Goal: Task Accomplishment & Management: Manage account settings

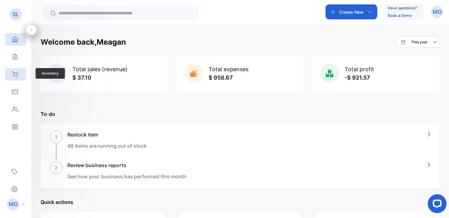
click at [16, 76] on icon at bounding box center [15, 74] width 6 height 6
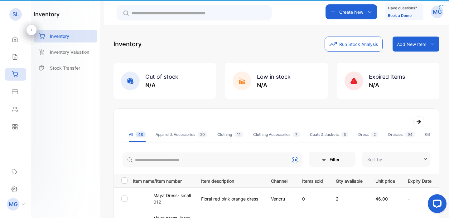
type input "**********"
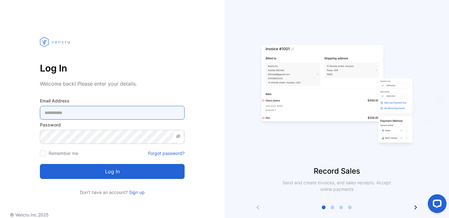
type Address-inputemail "**********"
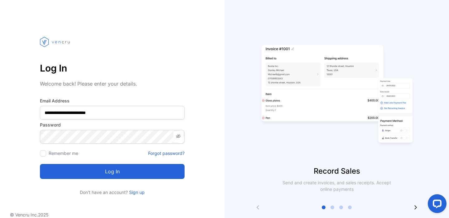
click at [135, 178] on button "Log in" at bounding box center [112, 171] width 145 height 15
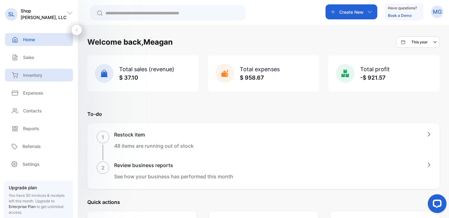
click at [22, 72] on div "Inventory" at bounding box center [26, 75] width 32 height 7
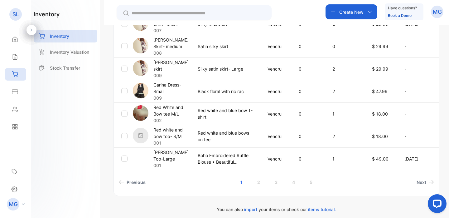
scroll to position [246, 0]
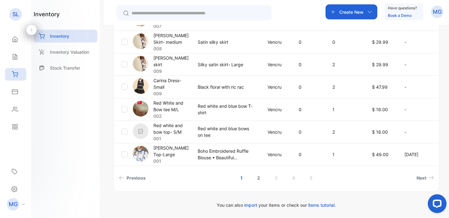
click at [256, 179] on link "2" at bounding box center [259, 178] width 18 height 12
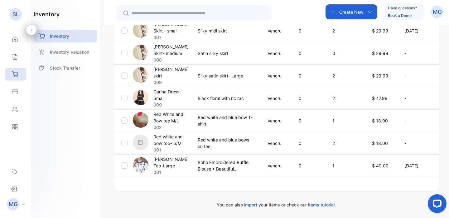
scroll to position [235, 0]
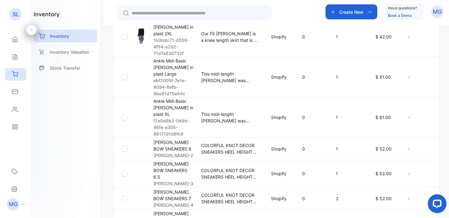
scroll to position [304, 0]
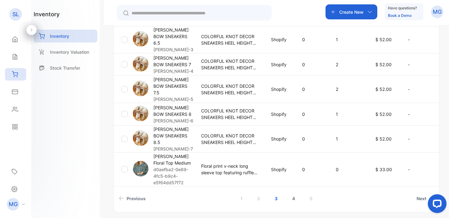
click at [290, 192] on link "4" at bounding box center [294, 198] width 18 height 12
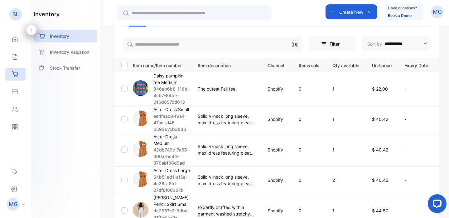
scroll to position [113, 0]
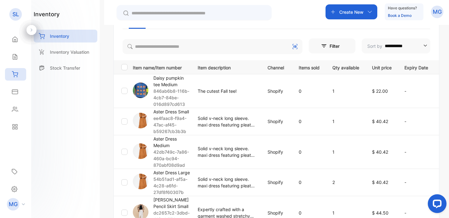
click at [162, 171] on p "Aster Dress Large" at bounding box center [171, 172] width 36 height 7
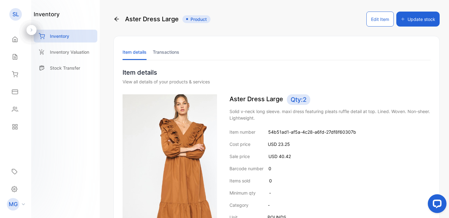
click at [420, 14] on button "Update stock" at bounding box center [417, 19] width 43 height 15
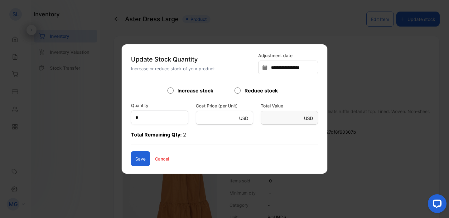
click at [241, 90] on div "Reduce stock" at bounding box center [257, 90] width 47 height 7
click at [150, 118] on input "*" at bounding box center [159, 117] width 57 height 14
type input "*"
type Value-inputsubject "****"
type input "*"
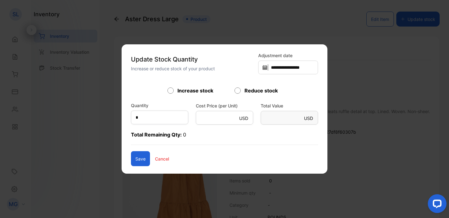
click at [133, 158] on button "Save" at bounding box center [140, 158] width 19 height 15
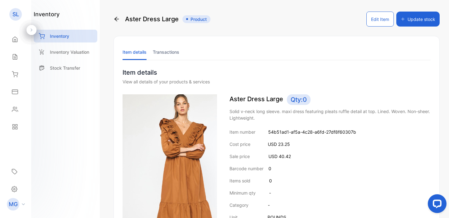
click at [116, 19] on icon at bounding box center [116, 19] width 4 height 4
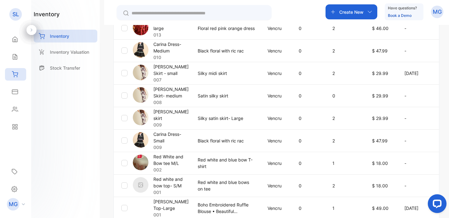
scroll to position [246, 0]
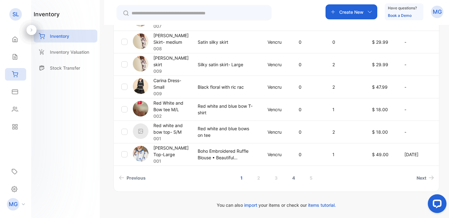
click at [292, 177] on link "4" at bounding box center [294, 178] width 18 height 12
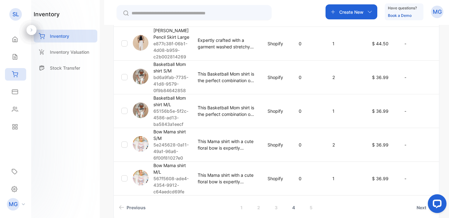
scroll to position [352, 0]
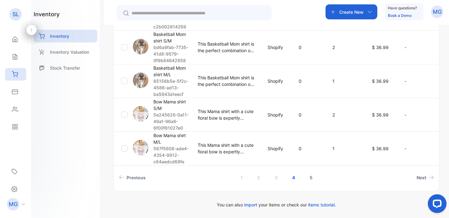
click at [308, 176] on link "5" at bounding box center [311, 177] width 18 height 12
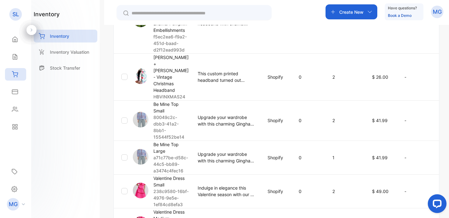
scroll to position [317, 0]
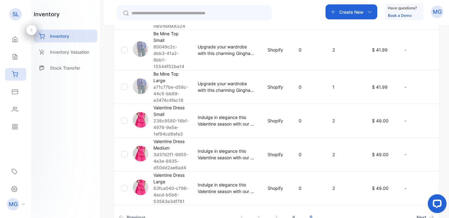
click at [295, 211] on link "4" at bounding box center [294, 217] width 18 height 12
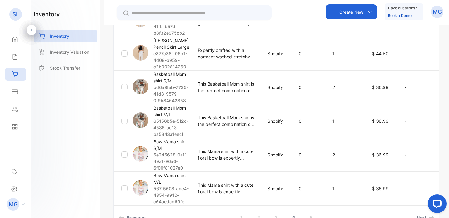
scroll to position [352, 0]
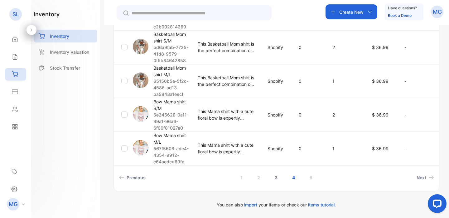
click at [276, 179] on link "3" at bounding box center [276, 177] width 18 height 12
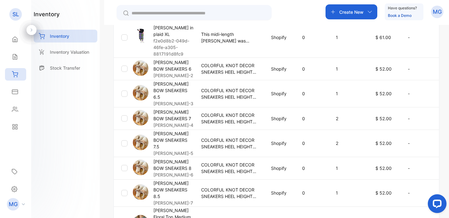
scroll to position [245, 0]
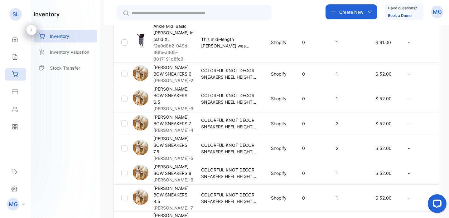
click at [209, 117] on p "COLORFUL KNOT DECOR SNEAKERS HEEL HEIGHTS: 1.25" leopard print" at bounding box center [229, 123] width 57 height 13
click at [171, 113] on p "[PERSON_NAME] BOW SNEAKERS 7" at bounding box center [173, 119] width 40 height 13
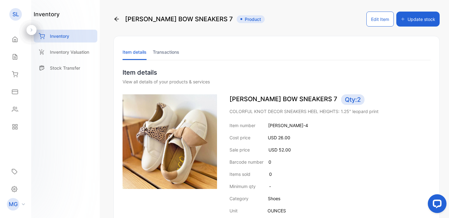
click at [410, 17] on button "Update stock" at bounding box center [417, 19] width 43 height 15
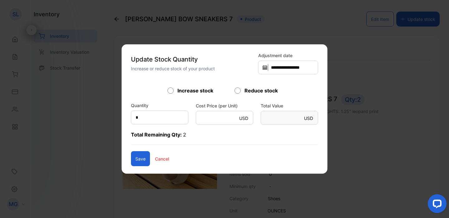
click at [241, 87] on div "Reduce stock" at bounding box center [257, 90] width 47 height 7
click at [153, 119] on input "*" at bounding box center [159, 117] width 57 height 14
type input "*"
type Value-inputsubject "**"
type input "*"
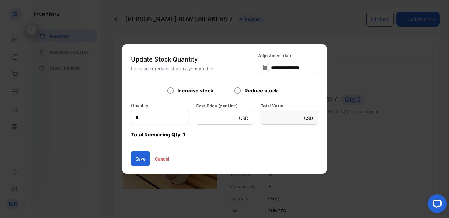
click at [137, 157] on button "Save" at bounding box center [140, 158] width 19 height 15
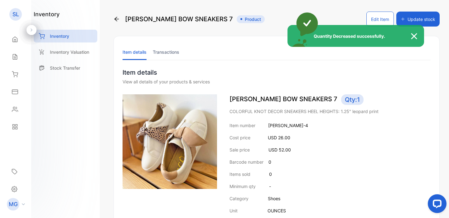
click at [118, 19] on div "Quantity Decreased successfully." at bounding box center [224, 109] width 449 height 218
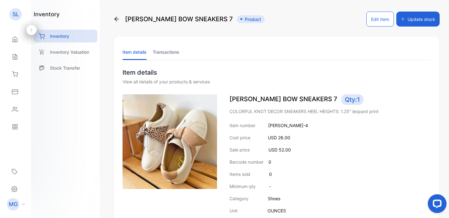
click at [118, 19] on icon at bounding box center [116, 19] width 4 height 4
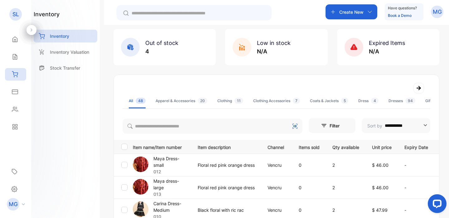
scroll to position [48, 0]
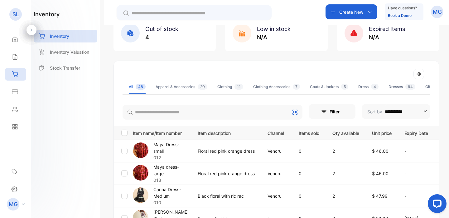
click at [359, 14] on p "Create New" at bounding box center [351, 12] width 24 height 7
click at [294, 70] on div at bounding box center [277, 74] width 308 height 11
click at [354, 13] on p "Create New" at bounding box center [351, 12] width 24 height 7
click at [279, 76] on div at bounding box center [277, 74] width 308 height 11
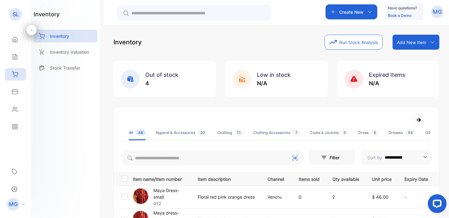
scroll to position [0, 0]
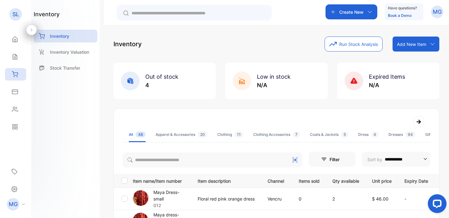
click at [403, 41] on p "Add New Item" at bounding box center [411, 44] width 29 height 7
click at [400, 59] on div "Add item manually" at bounding box center [416, 57] width 45 height 12
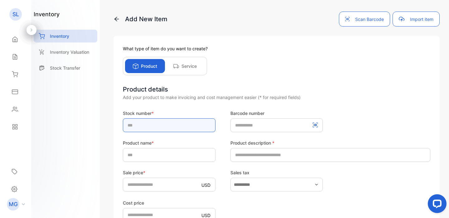
click at [168, 127] on input "text" at bounding box center [169, 125] width 93 height 14
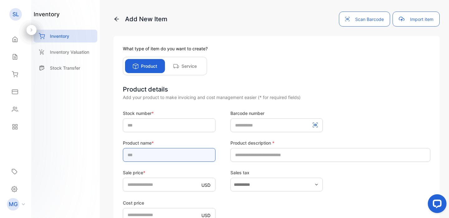
click at [138, 157] on input "text" at bounding box center [169, 155] width 93 height 14
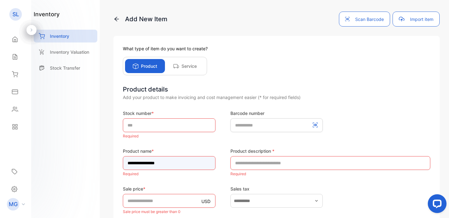
type input "**********"
click at [251, 135] on div "Stock number * Required Barcode number" at bounding box center [276, 125] width 307 height 30
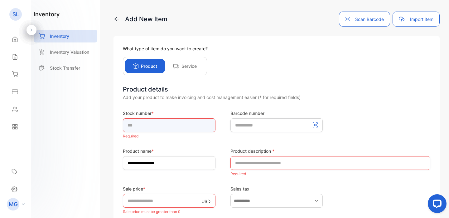
click at [172, 118] on input "text" at bounding box center [169, 125] width 93 height 14
type input "***"
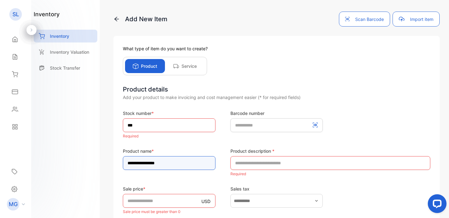
click at [205, 153] on div "**********" at bounding box center [169, 158] width 93 height 22
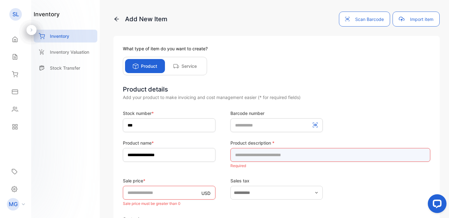
click at [248, 153] on input "text" at bounding box center [330, 155] width 200 height 14
type input "*"
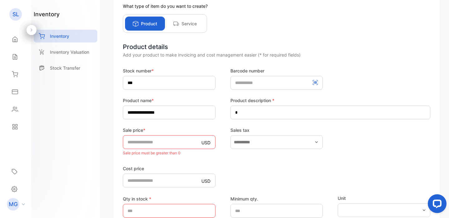
scroll to position [55, 0]
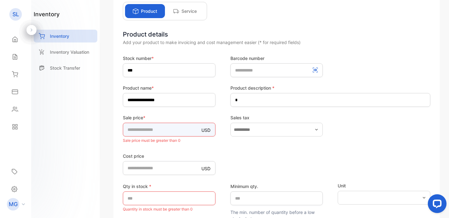
click at [176, 129] on input "*" at bounding box center [169, 130] width 93 height 14
type input "*"
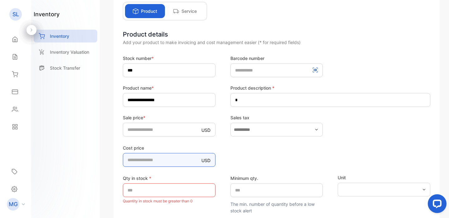
click at [213, 154] on div "Cost price USD *" at bounding box center [169, 155] width 93 height 22
type price-inputcostofitem "**"
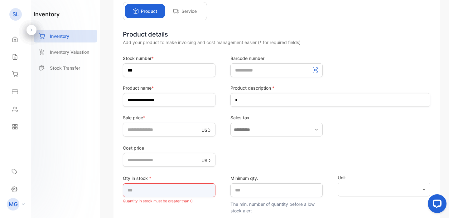
click at [161, 190] on input "*" at bounding box center [169, 190] width 93 height 14
type input "*"
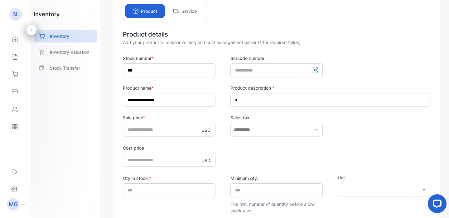
click at [258, 150] on div "Cost price USD" at bounding box center [276, 155] width 307 height 23
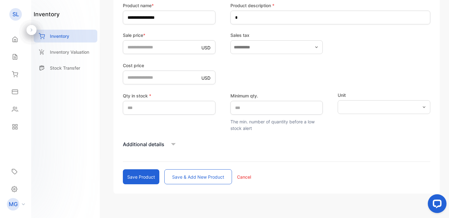
scroll to position [148, 0]
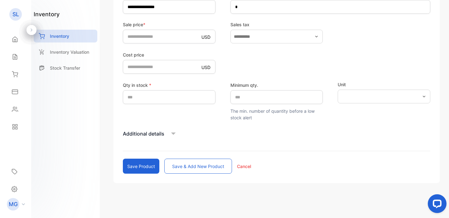
click at [150, 166] on button "Save product" at bounding box center [141, 165] width 36 height 15
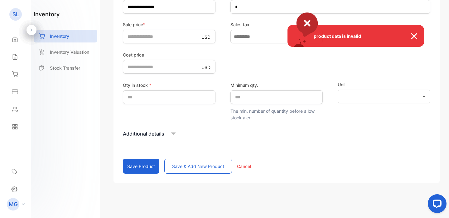
click at [402, 141] on div "product data is invalid" at bounding box center [224, 109] width 449 height 218
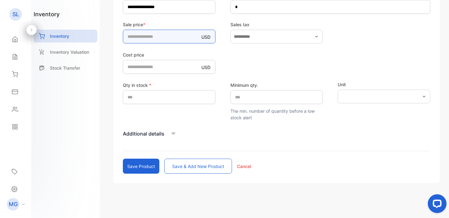
click at [149, 41] on input "*" at bounding box center [169, 37] width 93 height 14
type input "*****"
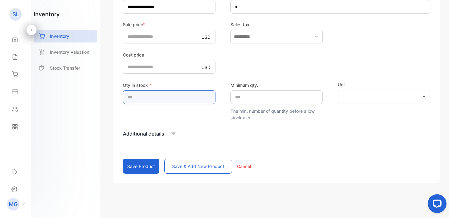
click at [144, 98] on input "*" at bounding box center [169, 97] width 93 height 14
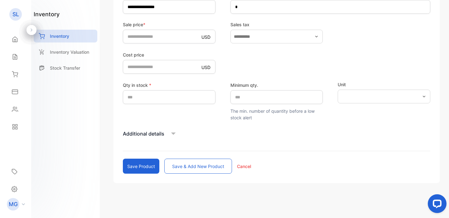
click at [144, 164] on button "Save product" at bounding box center [141, 165] width 36 height 15
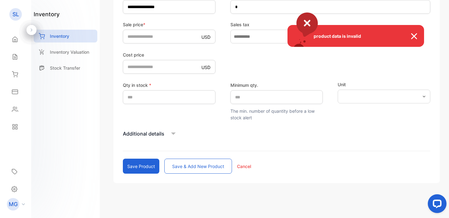
click at [283, 146] on div "product data is invalid" at bounding box center [224, 109] width 449 height 218
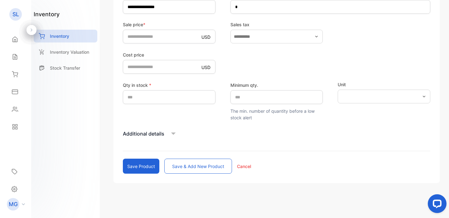
click at [147, 166] on button "Save product" at bounding box center [141, 165] width 36 height 15
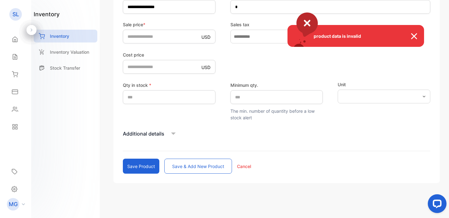
click at [339, 136] on div "product data is invalid" at bounding box center [224, 109] width 449 height 218
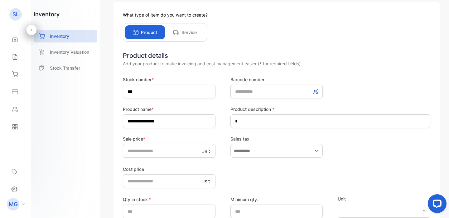
scroll to position [28, 0]
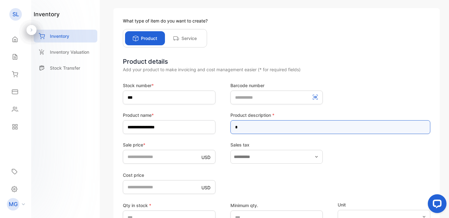
click at [243, 128] on input "*" at bounding box center [330, 127] width 200 height 14
type input "**********"
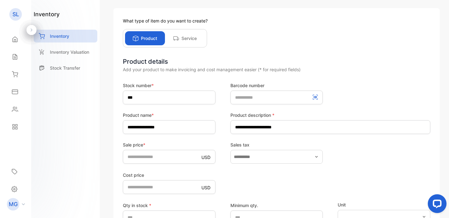
click at [368, 82] on div "Stock number * *** Barcode number" at bounding box center [276, 93] width 307 height 22
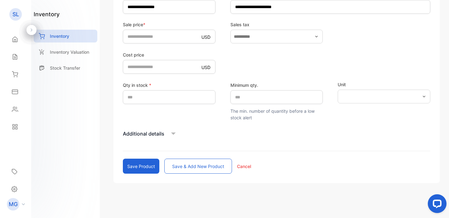
click at [146, 169] on button "Save product" at bounding box center [141, 165] width 36 height 15
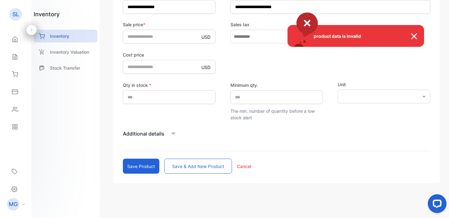
click at [199, 129] on div "product data is invalid" at bounding box center [224, 109] width 449 height 218
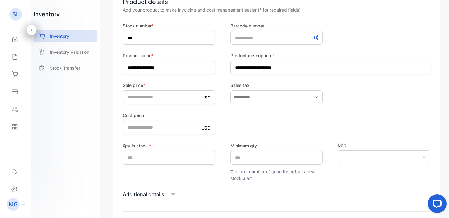
scroll to position [0, 0]
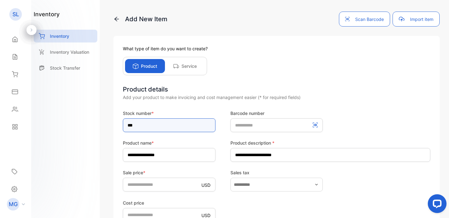
click at [169, 128] on input "***" at bounding box center [169, 125] width 93 height 14
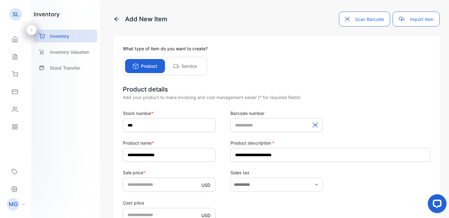
click at [212, 134] on form "**********" at bounding box center [276, 215] width 307 height 211
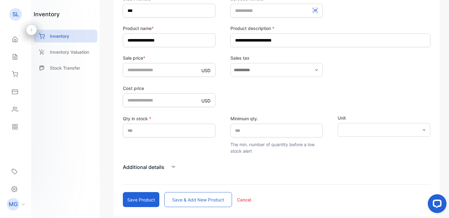
scroll to position [148, 0]
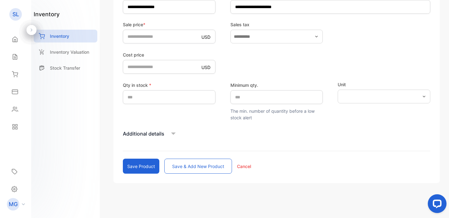
click at [151, 164] on button "Save product" at bounding box center [141, 165] width 36 height 15
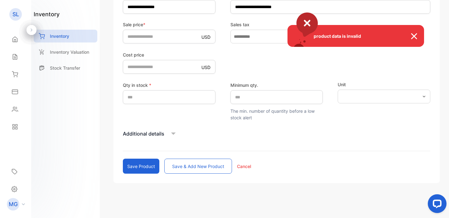
click at [233, 137] on div "product data is invalid" at bounding box center [224, 109] width 449 height 218
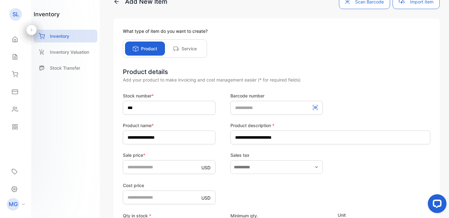
scroll to position [0, 0]
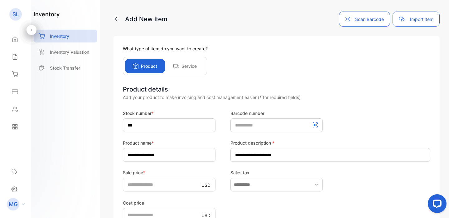
click at [179, 118] on div "Stock number * ***" at bounding box center [169, 121] width 93 height 22
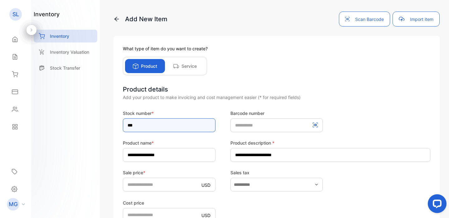
click at [166, 130] on input "***" at bounding box center [169, 125] width 93 height 14
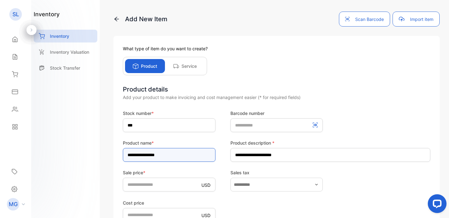
click at [200, 152] on input "**********" at bounding box center [169, 155] width 93 height 14
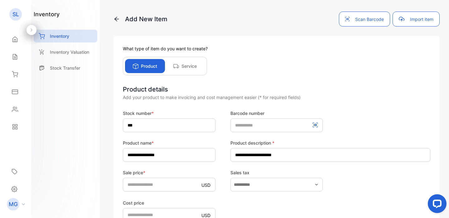
click at [258, 206] on div "Cost price USD" at bounding box center [276, 210] width 307 height 23
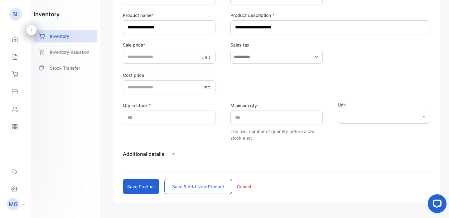
scroll to position [148, 0]
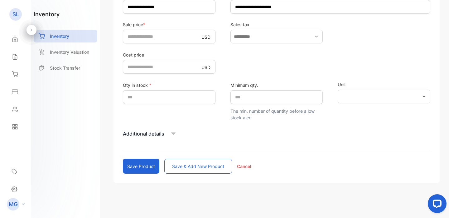
click at [145, 169] on button "Save product" at bounding box center [141, 165] width 36 height 15
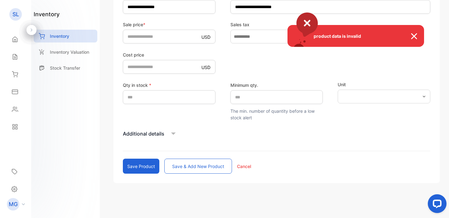
click at [243, 137] on div "product data is invalid" at bounding box center [224, 109] width 449 height 218
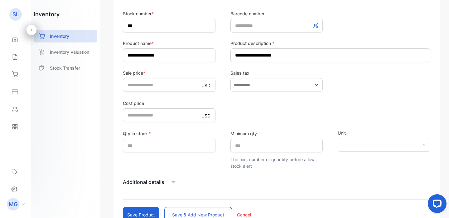
scroll to position [0, 0]
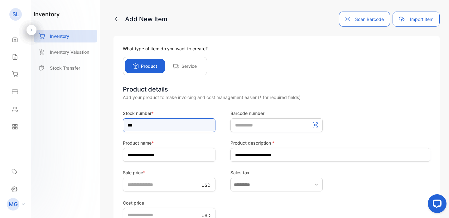
click at [165, 127] on input "***" at bounding box center [169, 125] width 93 height 14
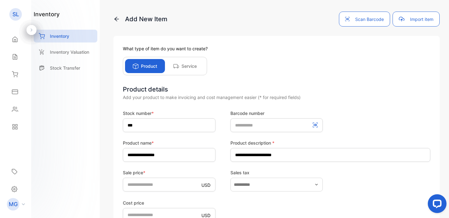
click at [199, 102] on div "**********" at bounding box center [276, 202] width 307 height 237
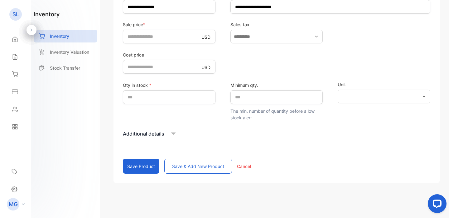
click at [152, 166] on button "Save product" at bounding box center [141, 165] width 36 height 15
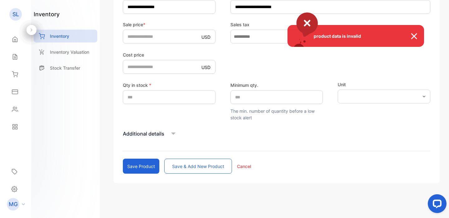
click at [256, 131] on div "product data is invalid" at bounding box center [224, 109] width 449 height 218
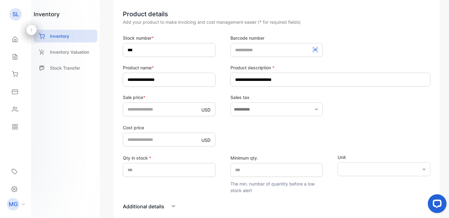
scroll to position [0, 0]
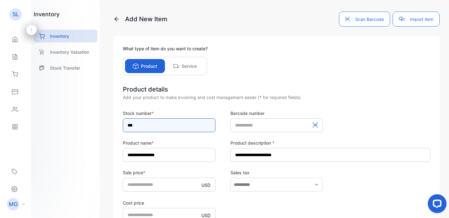
click at [185, 126] on input "***" at bounding box center [169, 125] width 93 height 14
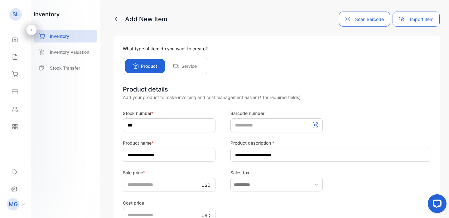
click at [202, 144] on label "Product name *" at bounding box center [169, 142] width 93 height 7
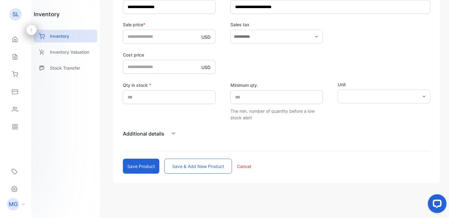
click at [149, 168] on button "Save product" at bounding box center [141, 165] width 36 height 15
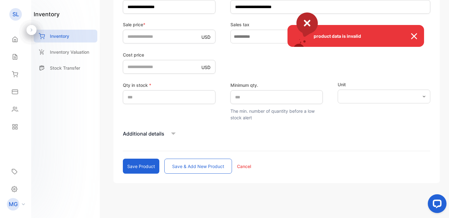
click at [269, 141] on div "product data is invalid" at bounding box center [224, 109] width 449 height 218
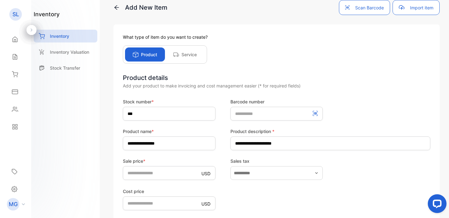
scroll to position [0, 0]
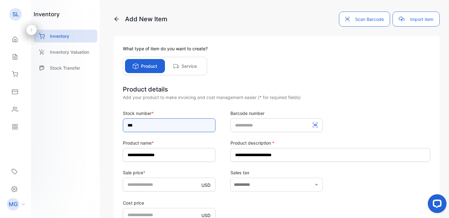
click at [194, 124] on input "***" at bounding box center [169, 125] width 93 height 14
type input "***"
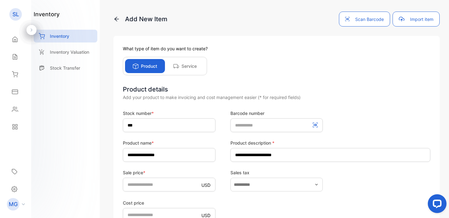
click at [218, 141] on div "**********" at bounding box center [276, 150] width 307 height 22
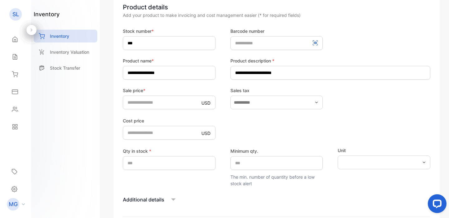
scroll to position [148, 0]
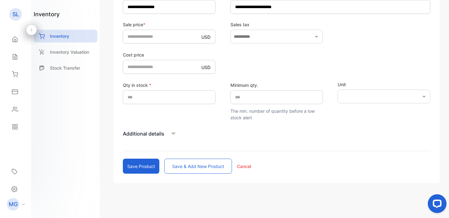
click at [138, 166] on button "Save product" at bounding box center [141, 165] width 36 height 15
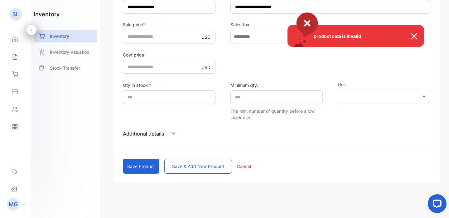
click at [239, 150] on div "product data is invalid" at bounding box center [224, 109] width 449 height 218
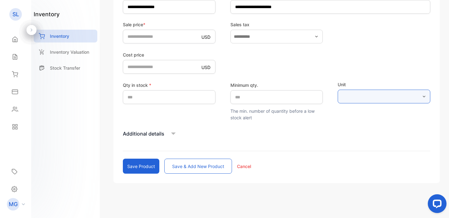
click at [362, 97] on input "text" at bounding box center [384, 96] width 93 height 14
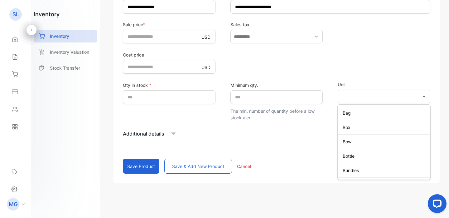
click at [360, 66] on div "Cost price USD" at bounding box center [276, 62] width 307 height 23
click at [155, 134] on p "Additional details" at bounding box center [143, 133] width 41 height 7
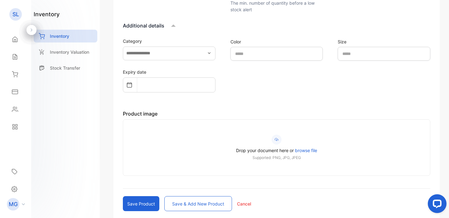
scroll to position [293, 0]
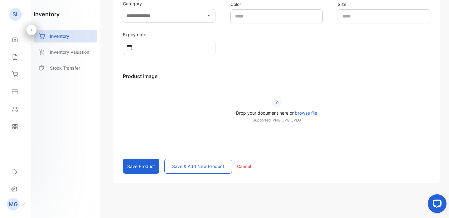
click at [310, 112] on span "browse file" at bounding box center [306, 112] width 22 height 5
click at [0, 0] on input "Drop your document here or browse file Supported: PNG, JPG, JPEG" at bounding box center [0, 0] width 0 height 0
click at [135, 163] on button "Save product" at bounding box center [141, 165] width 36 height 15
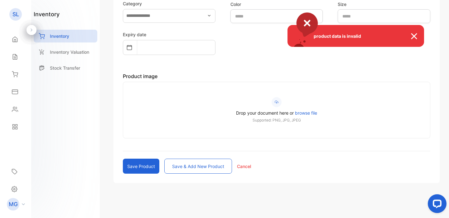
click at [308, 28] on img at bounding box center [304, 24] width 31 height 24
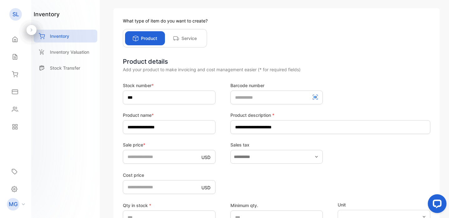
scroll to position [0, 0]
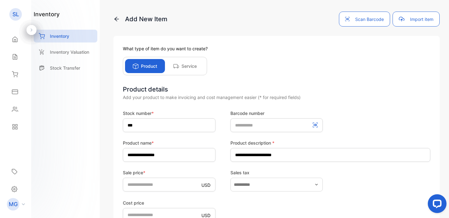
click at [118, 17] on icon at bounding box center [116, 19] width 6 height 6
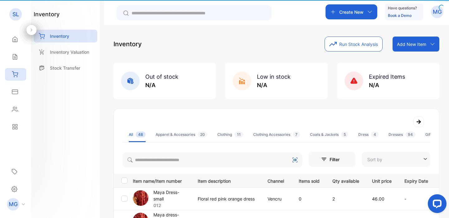
type input "**********"
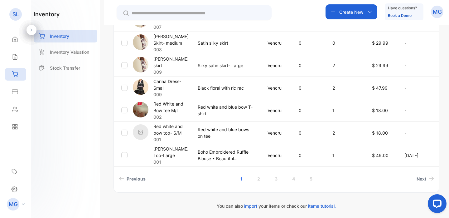
scroll to position [246, 0]
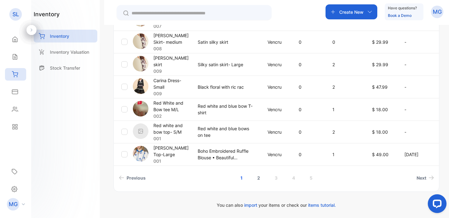
click at [257, 177] on link "2" at bounding box center [259, 178] width 18 height 12
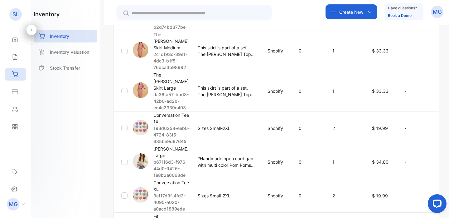
scroll to position [347, 0]
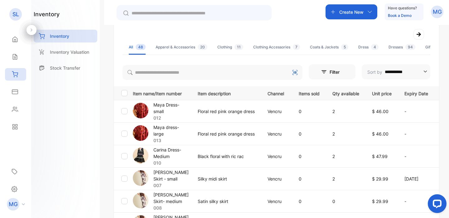
scroll to position [87, 0]
